Goal: Task Accomplishment & Management: Manage account settings

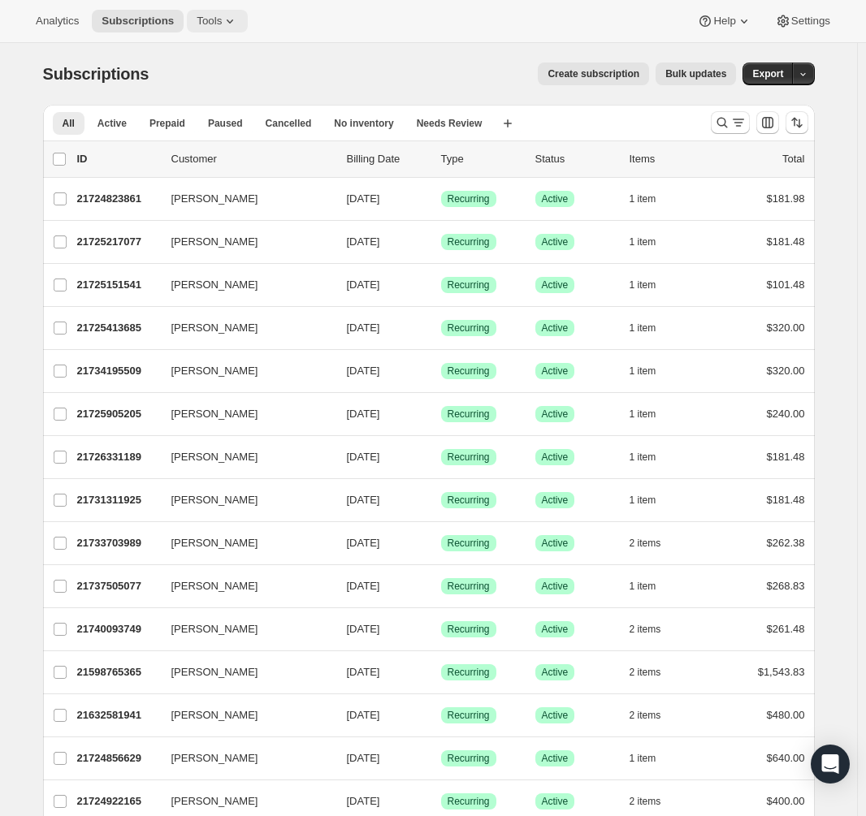
click at [222, 24] on icon at bounding box center [230, 21] width 16 height 16
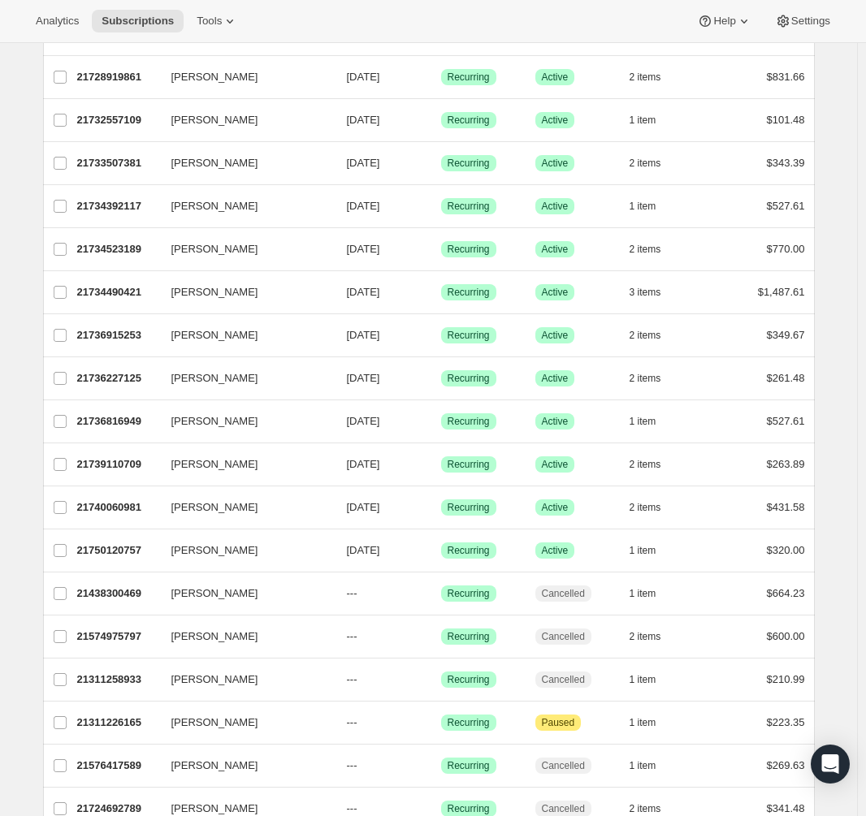
scroll to position [404, 0]
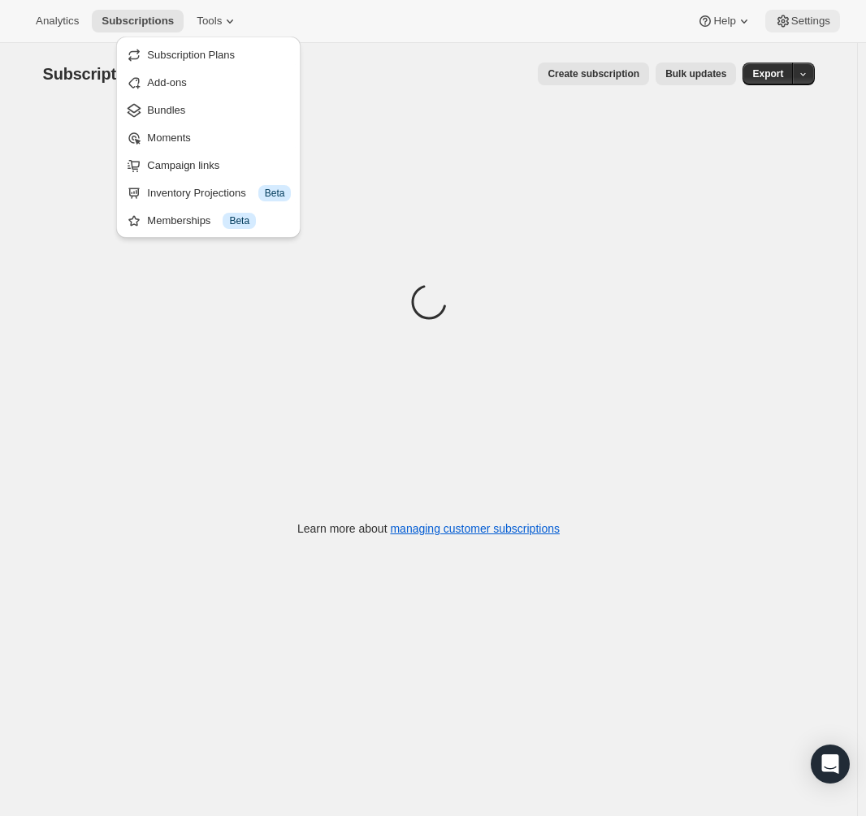
click at [815, 26] on span "Settings" at bounding box center [810, 21] width 39 height 13
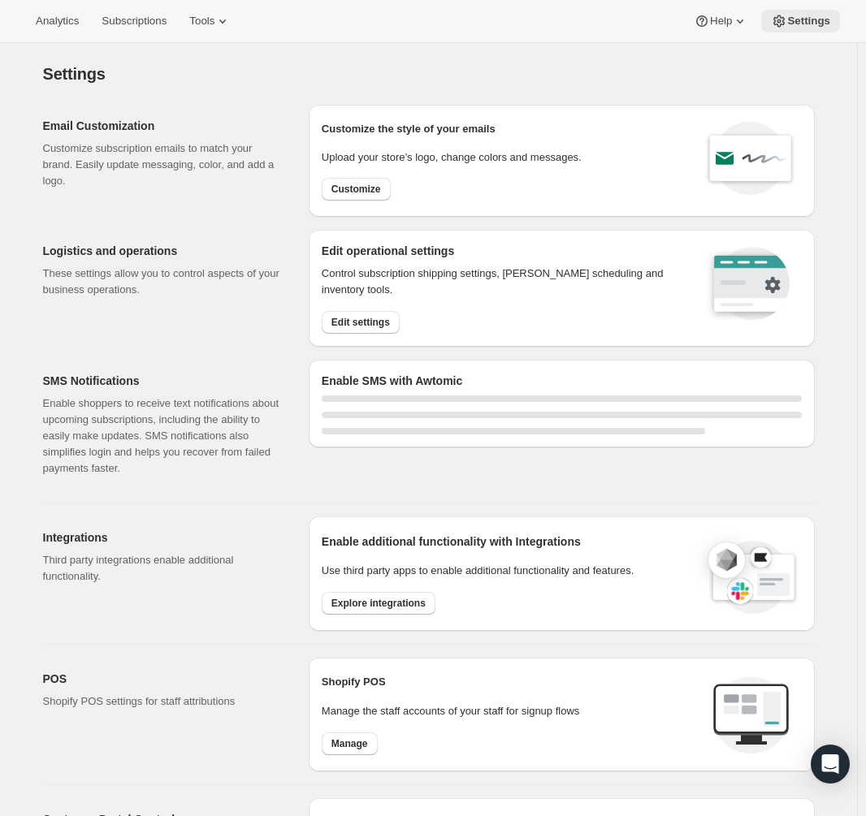
select select "22:00"
select select "09:00"
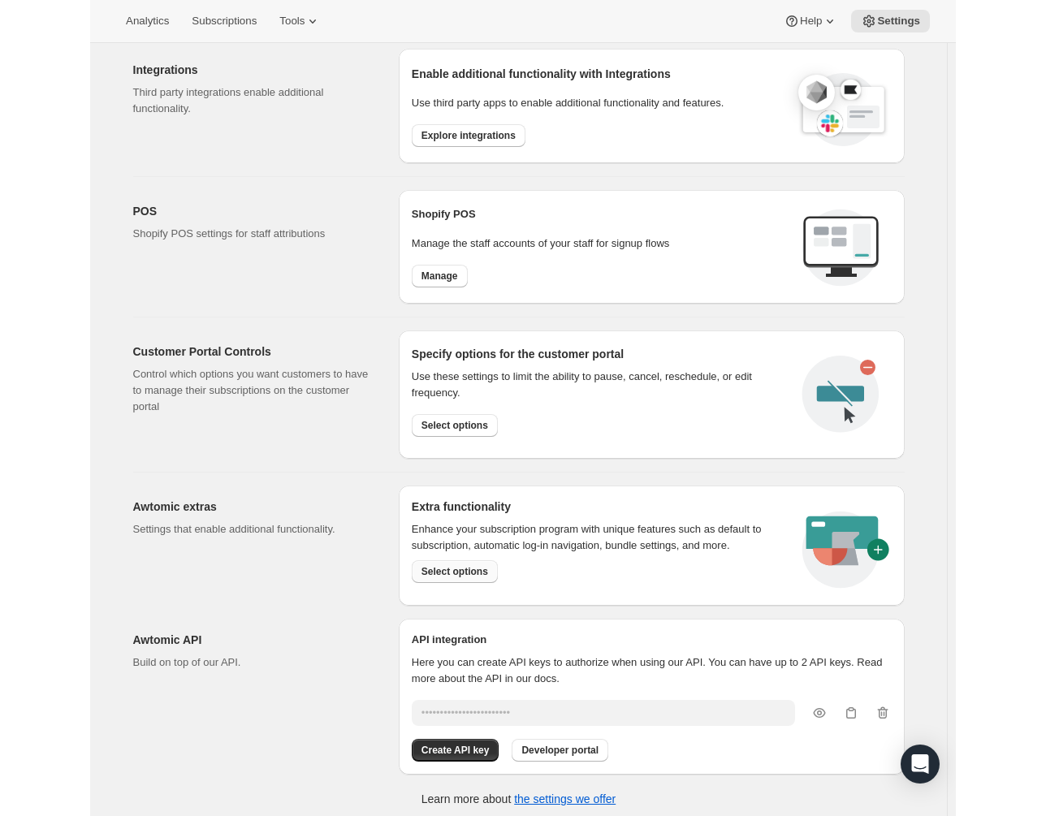
scroll to position [615, 0]
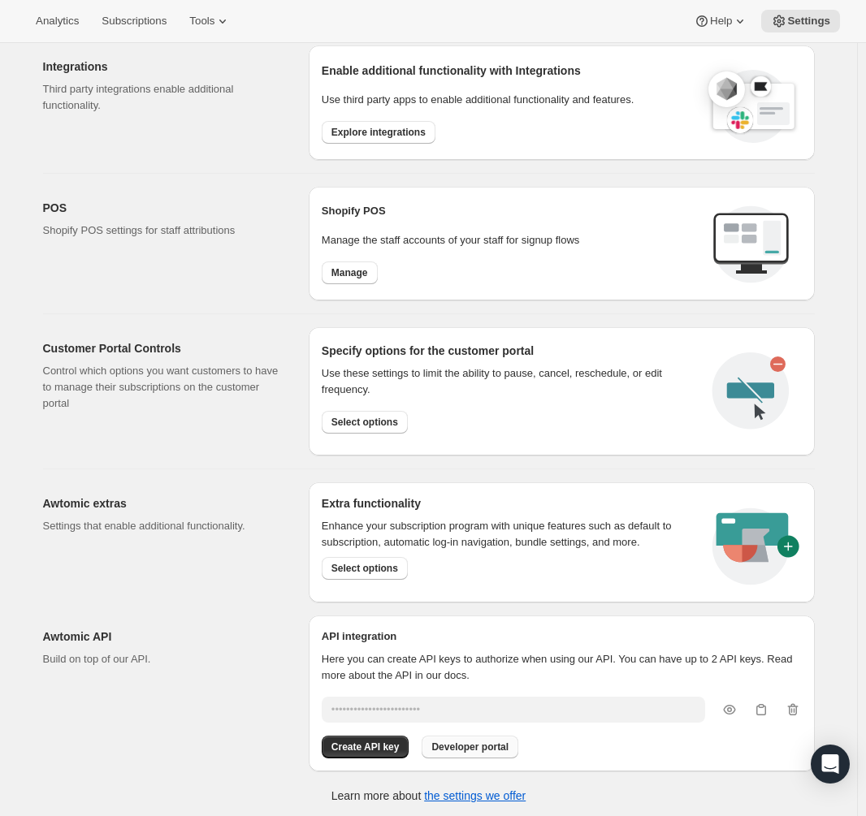
click at [499, 744] on span "Developer portal" at bounding box center [469, 747] width 77 height 13
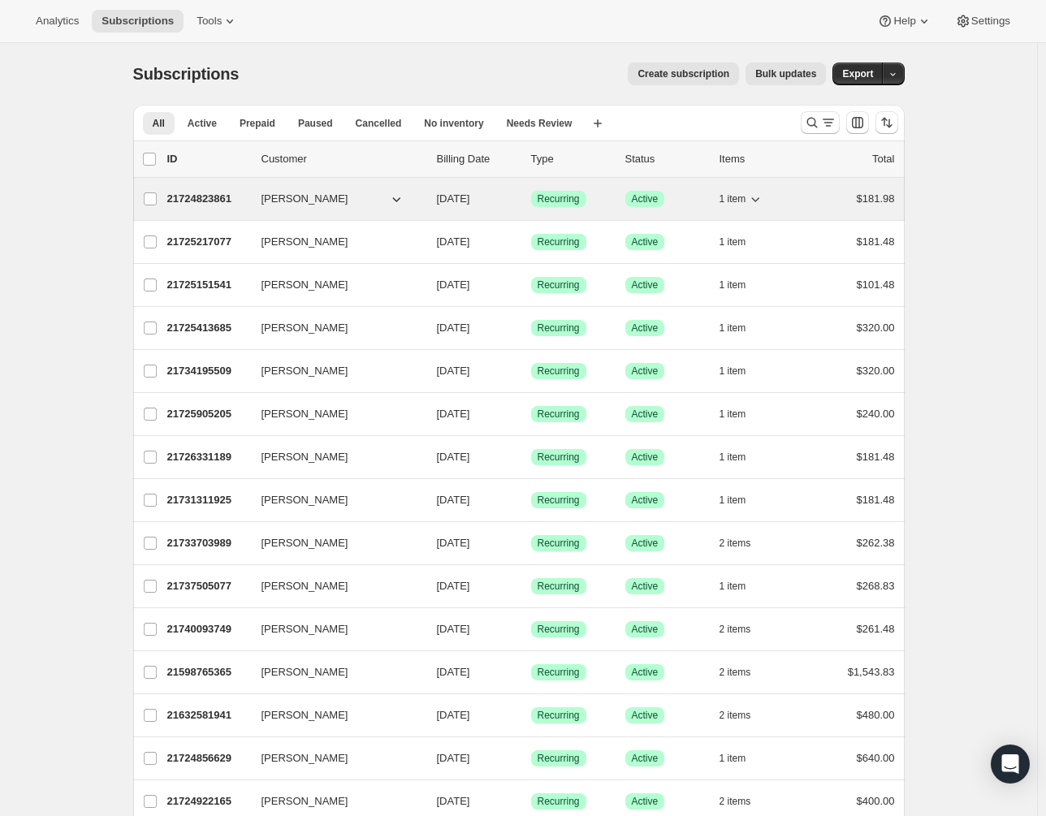
click at [287, 196] on span "Mary Wolf" at bounding box center [304, 199] width 87 height 16
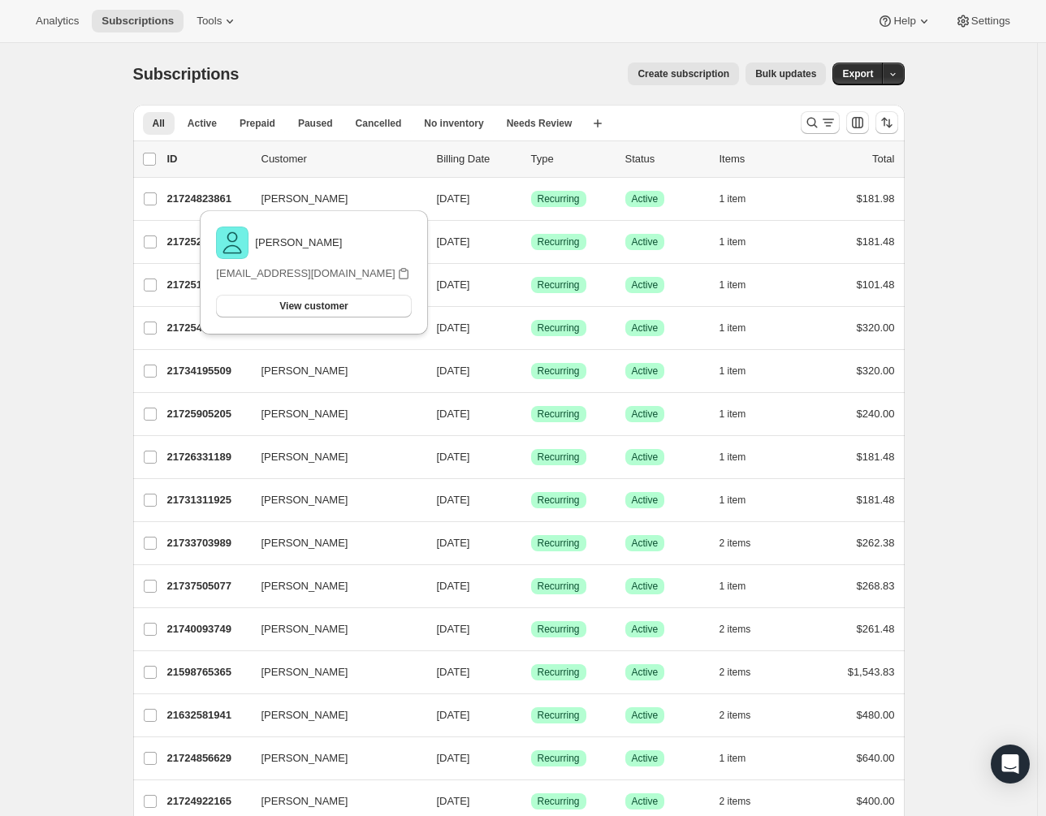
click at [309, 244] on p "Mary Wolf" at bounding box center [298, 243] width 87 height 16
click at [240, 304] on button "View customer" at bounding box center [313, 306] width 195 height 23
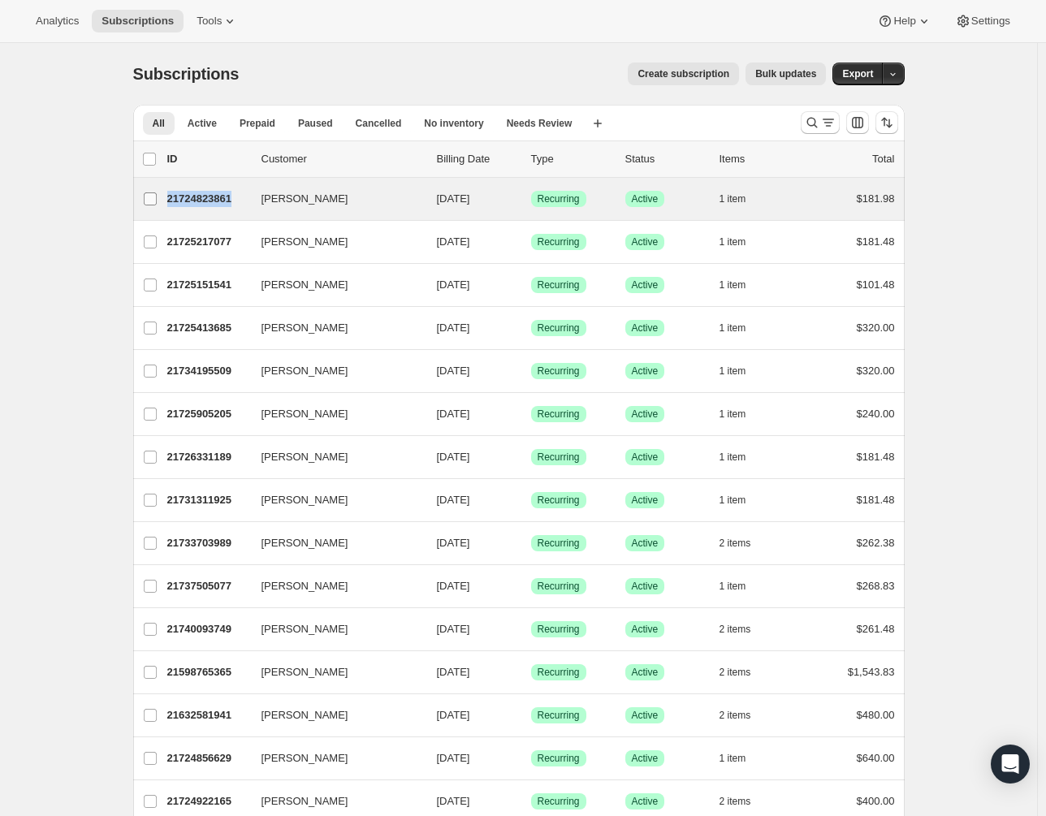
copy div "Mary Wolf 21724823861"
drag, startPoint x: 242, startPoint y: 199, endPoint x: 169, endPoint y: 205, distance: 73.3
click at [169, 205] on div "Mary Wolf 21724823861 Mary Wolf 11/09/2025 Success Recurring Success Active 1 i…" at bounding box center [519, 199] width 752 height 23
drag, startPoint x: 89, startPoint y: 271, endPoint x: 177, endPoint y: 198, distance: 114.2
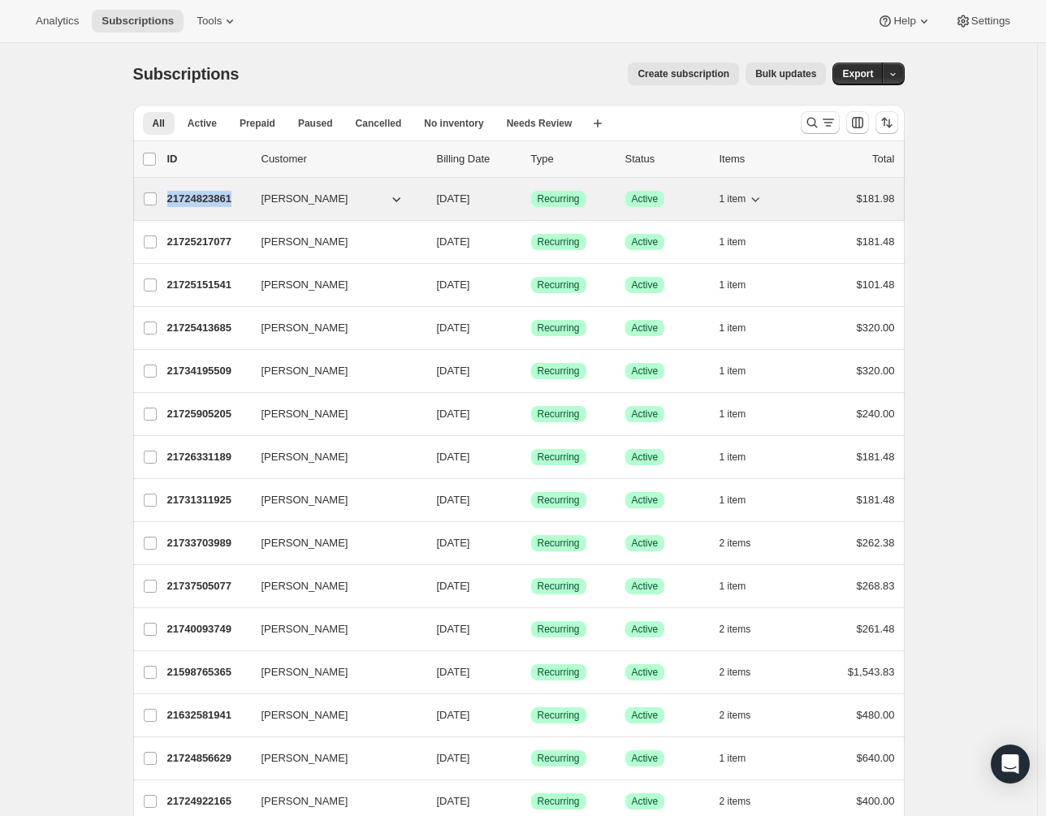
drag, startPoint x: 171, startPoint y: 202, endPoint x: 235, endPoint y: 199, distance: 65.0
click at [235, 199] on p "21724823861" at bounding box center [207, 199] width 81 height 16
click at [297, 204] on span "Mary Wolf" at bounding box center [304, 199] width 87 height 16
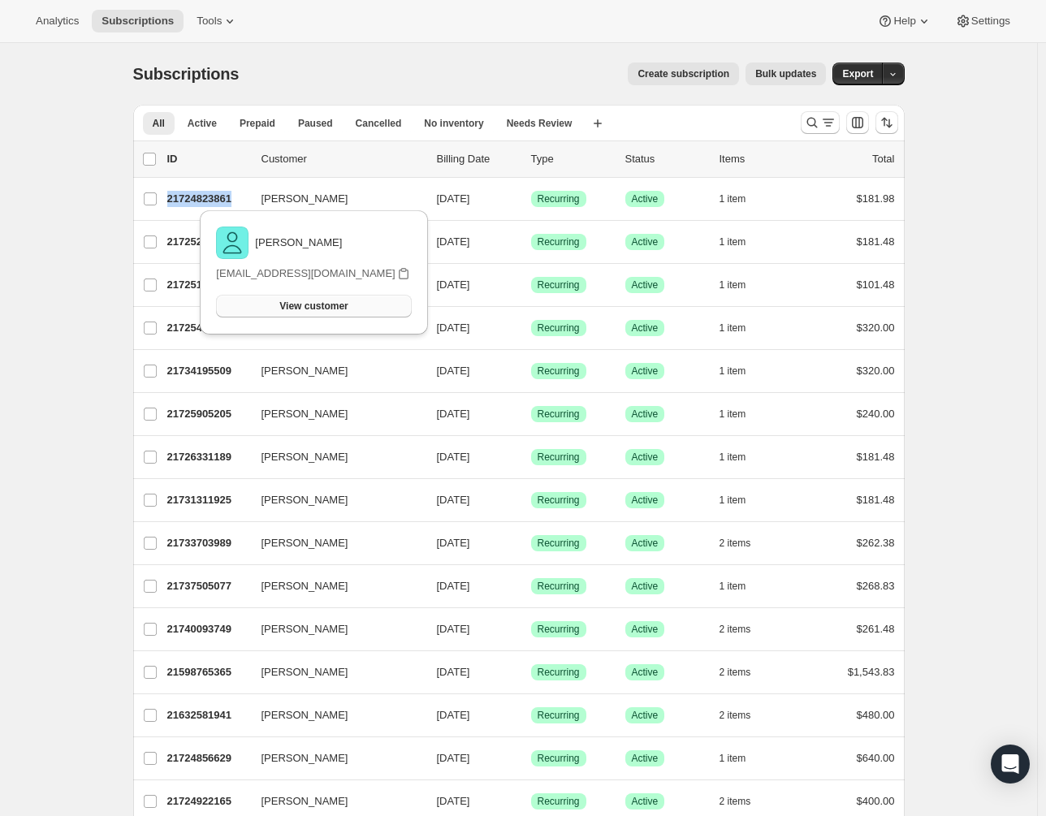
click at [330, 310] on span "View customer" at bounding box center [313, 306] width 68 height 13
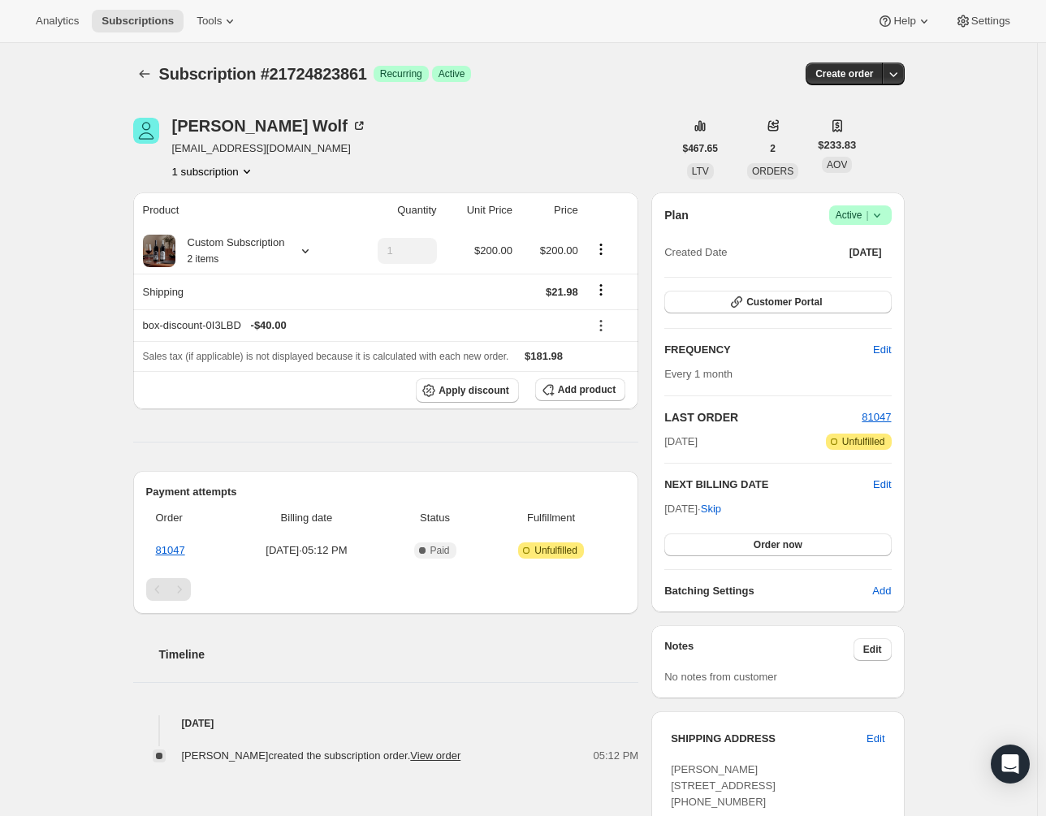
click at [336, 76] on span "Subscription #21724823861" at bounding box center [263, 74] width 208 height 18
click at [248, 174] on icon "Product actions" at bounding box center [247, 171] width 16 height 16
click at [377, 121] on div "Mary Wolf Marywolf7465@gmail.com 1 subscription" at bounding box center [403, 149] width 540 height 62
click at [235, 126] on div "Mary Wolf" at bounding box center [269, 126] width 195 height 16
